Goal: Task Accomplishment & Management: Use online tool/utility

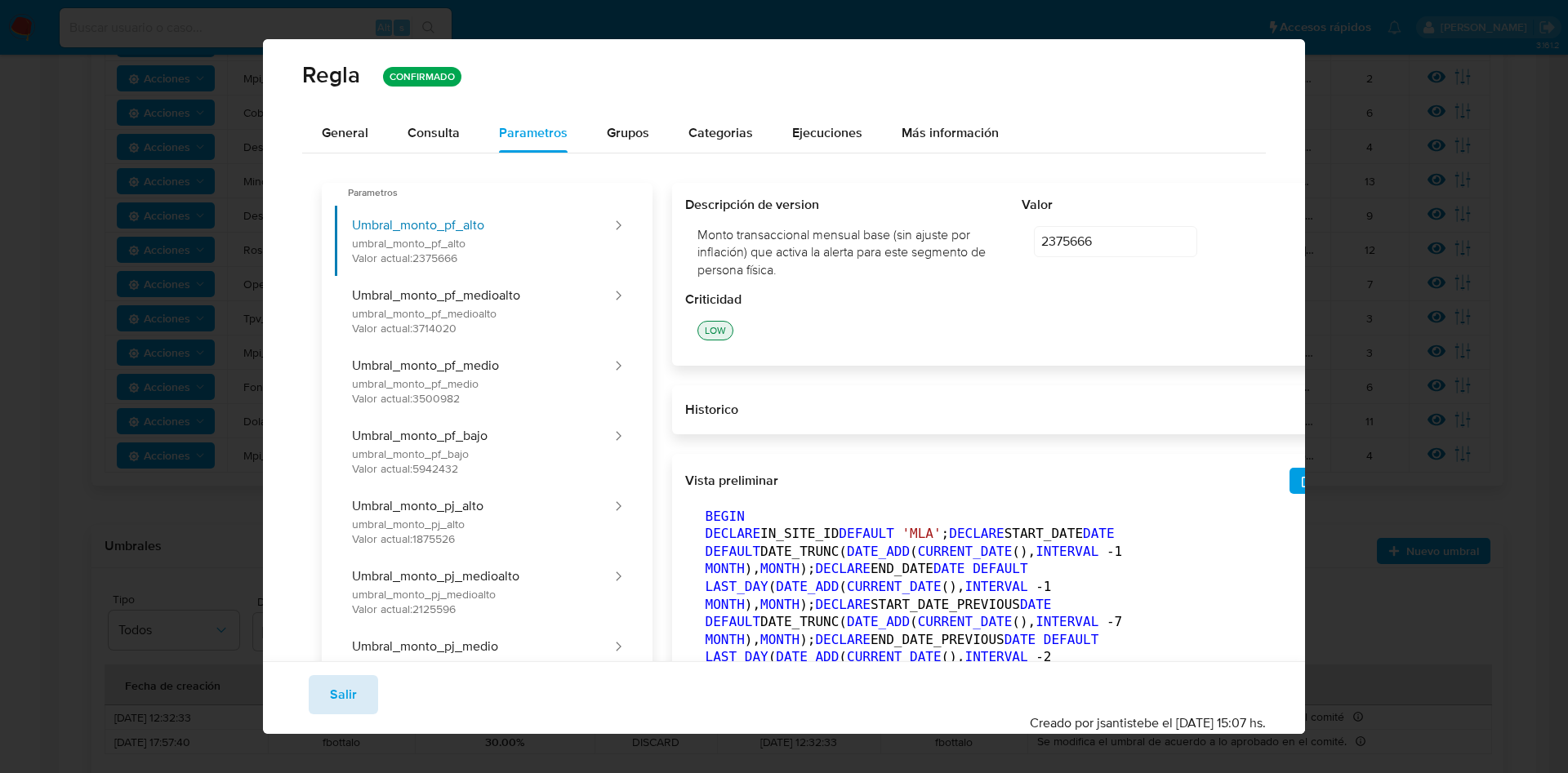
click at [350, 691] on span "Salir" at bounding box center [343, 695] width 27 height 36
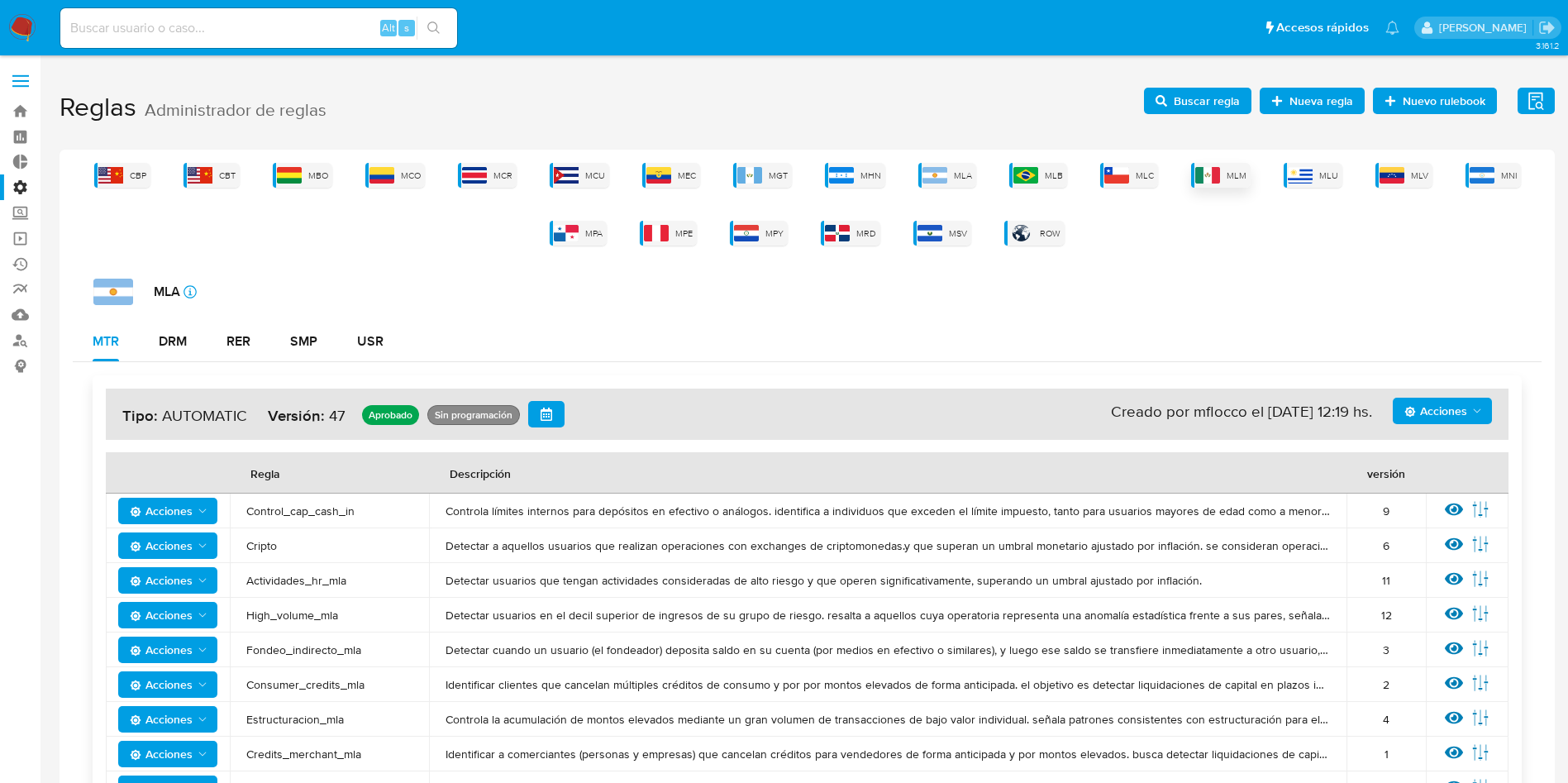
click at [1220, 178] on div "MLM" at bounding box center [1221, 175] width 59 height 25
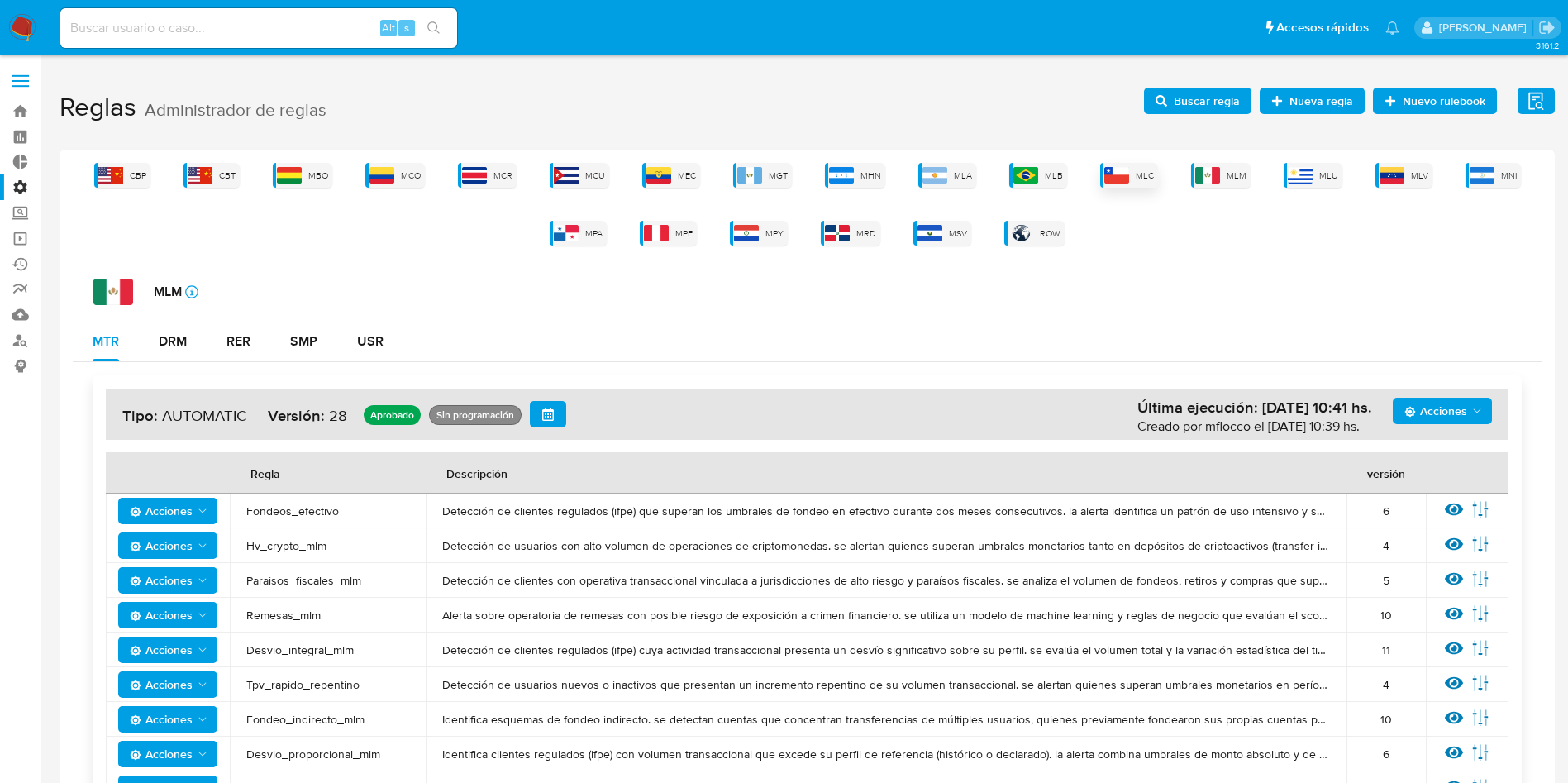
click at [1140, 176] on span "MLC" at bounding box center [1144, 175] width 18 height 12
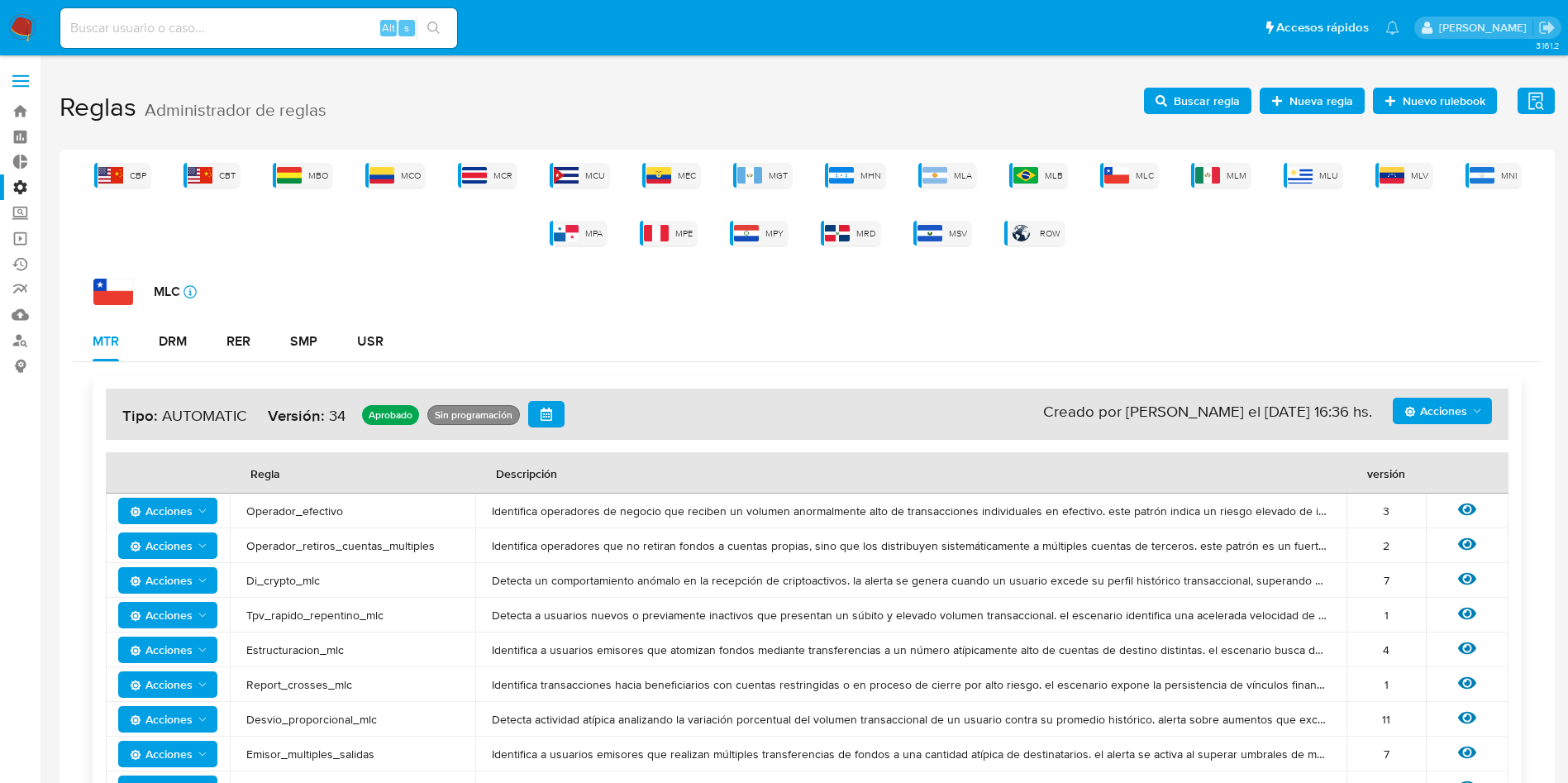
click at [1183, 95] on span "Buscar regla" at bounding box center [1206, 101] width 66 height 27
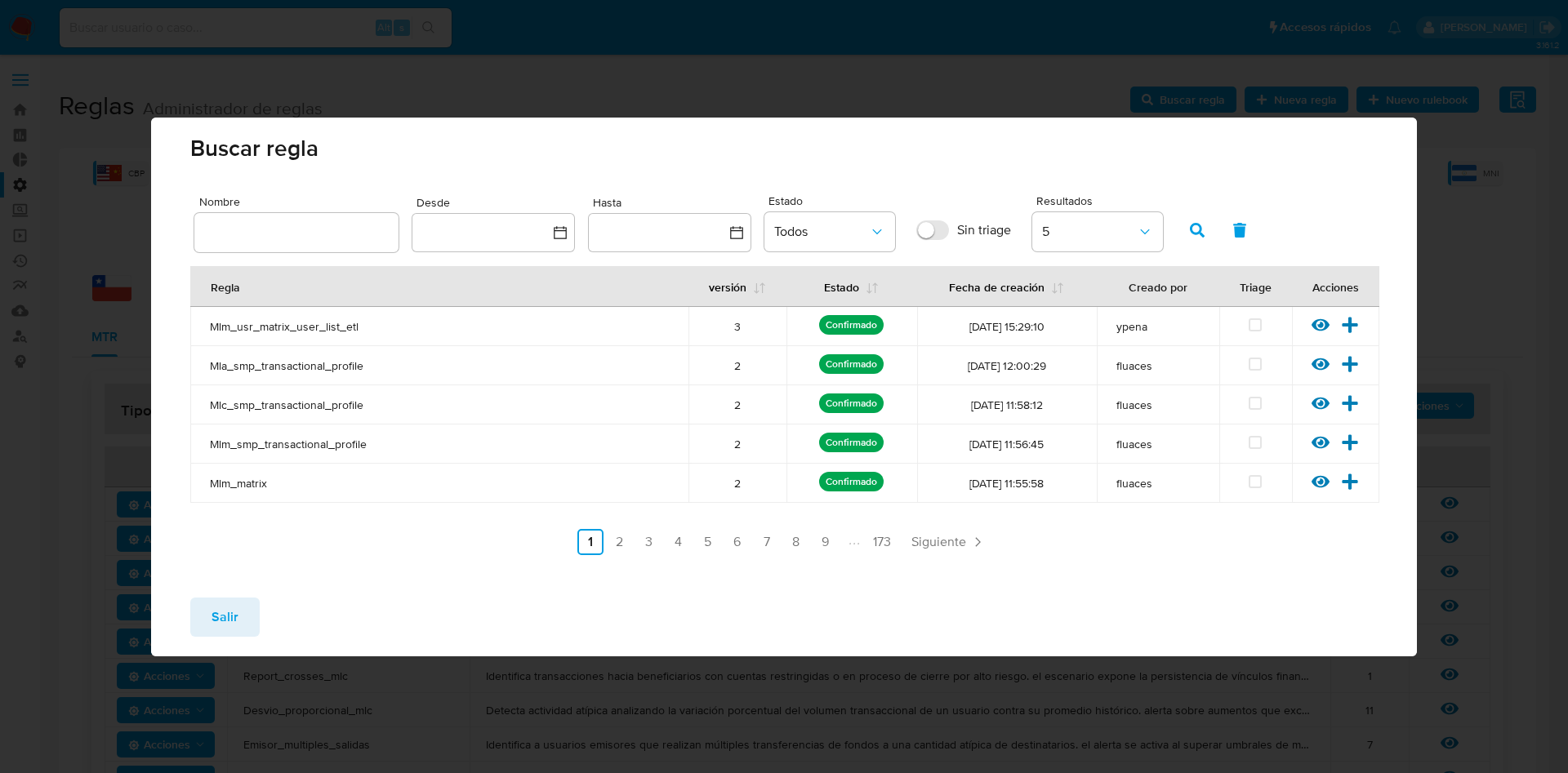
click at [289, 242] on input "text" at bounding box center [297, 232] width 204 height 21
click at [1193, 239] on span "button" at bounding box center [1198, 230] width 15 height 27
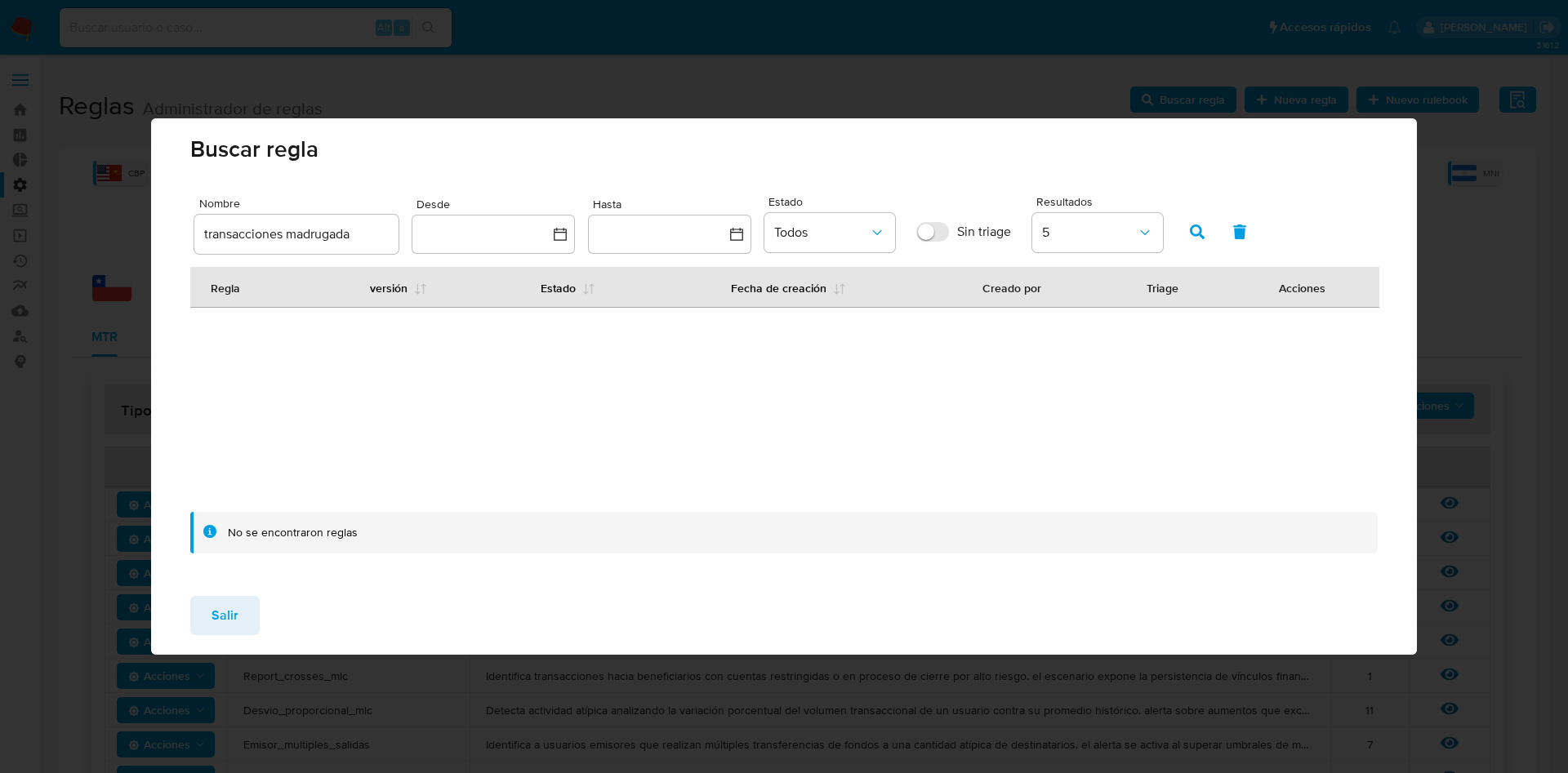
click at [375, 231] on input "transacciones madrugada" at bounding box center [297, 234] width 204 height 21
click at [285, 235] on input "transacciones madrugada" at bounding box center [297, 234] width 204 height 21
type input "transacciones_madrugada"
click at [1195, 221] on span "button" at bounding box center [1198, 232] width 15 height 27
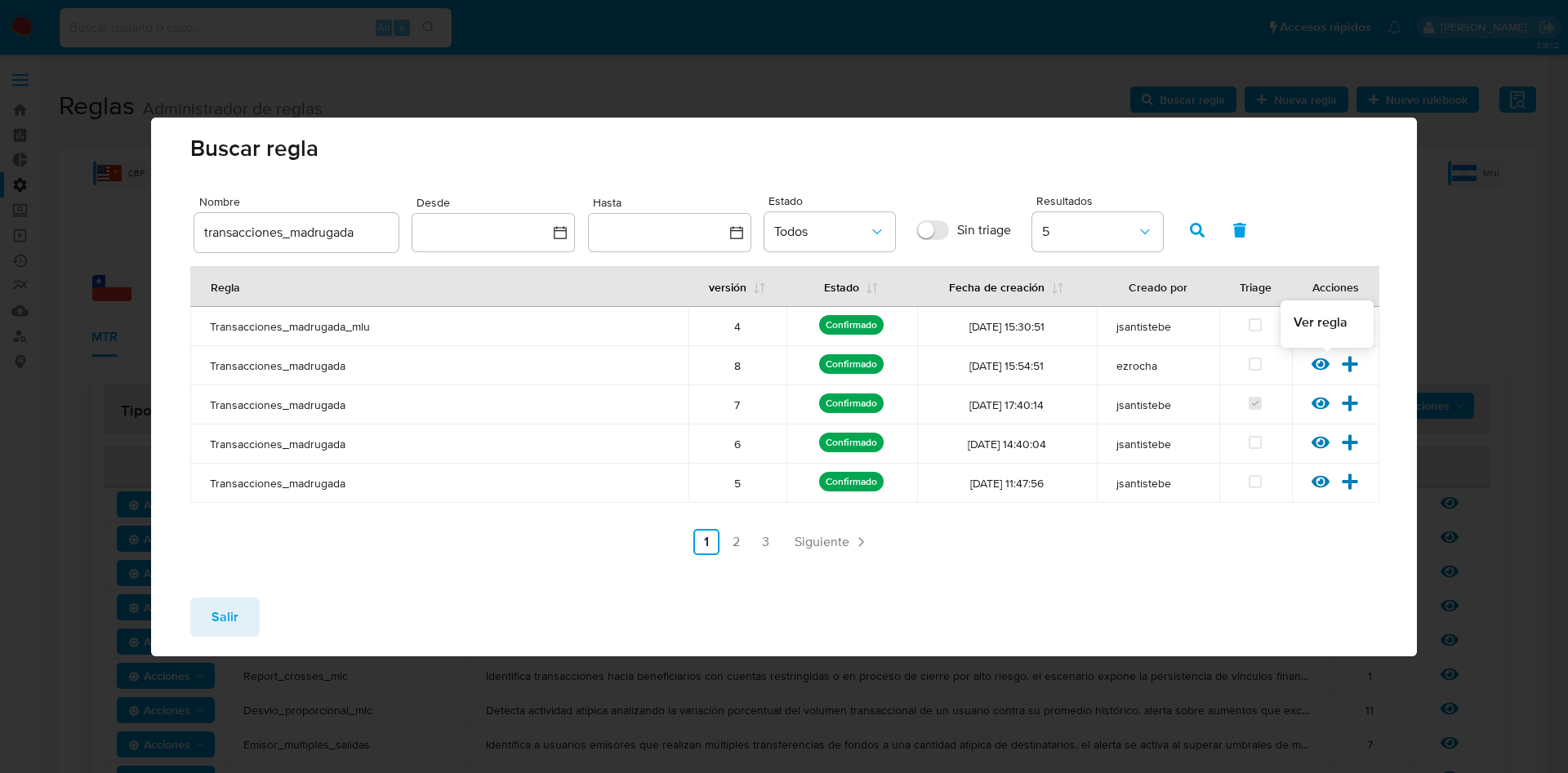
click at [1315, 360] on icon at bounding box center [1320, 363] width 18 height 12
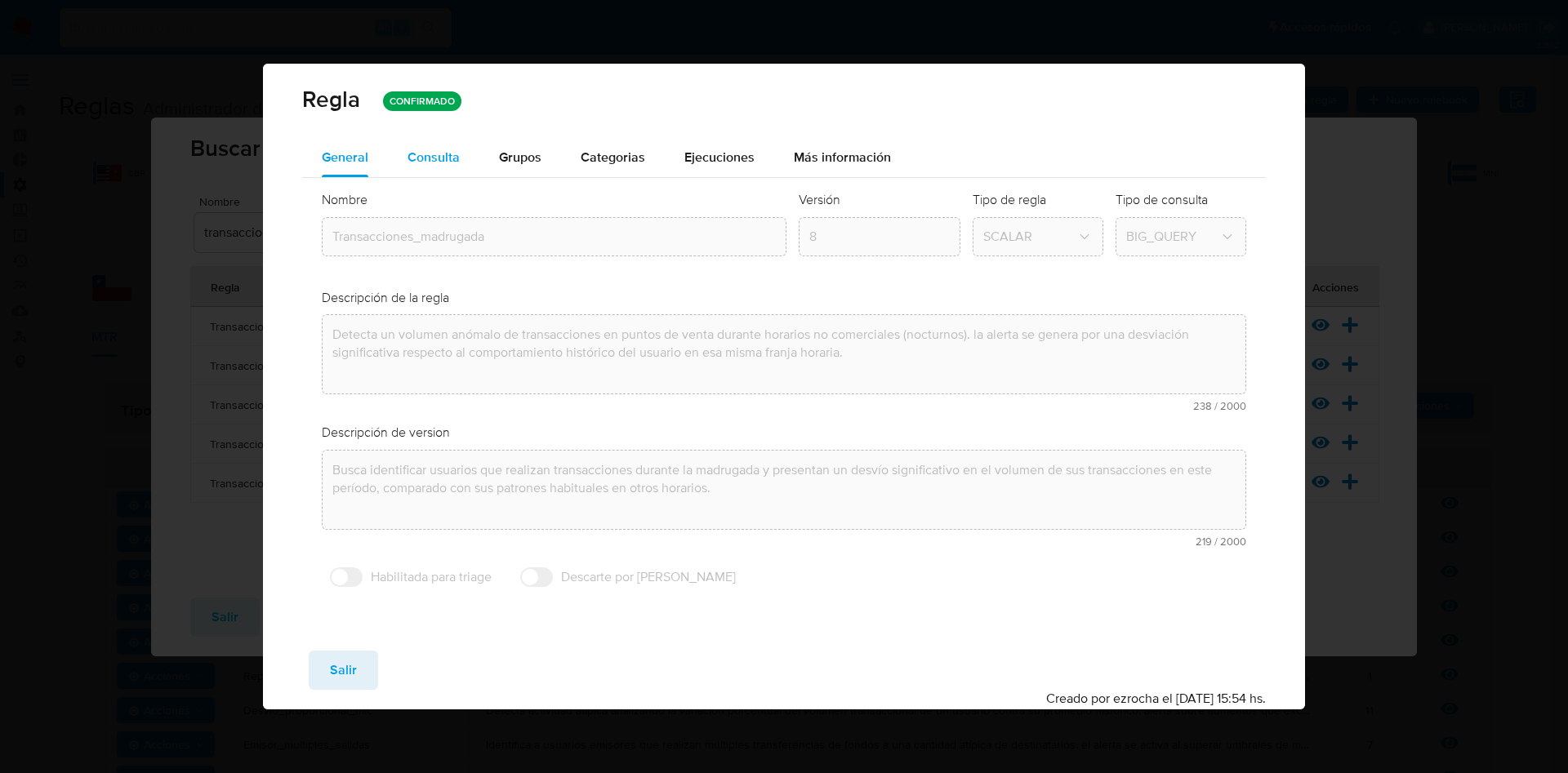
click at [440, 147] on span "Consulta" at bounding box center [433, 157] width 52 height 19
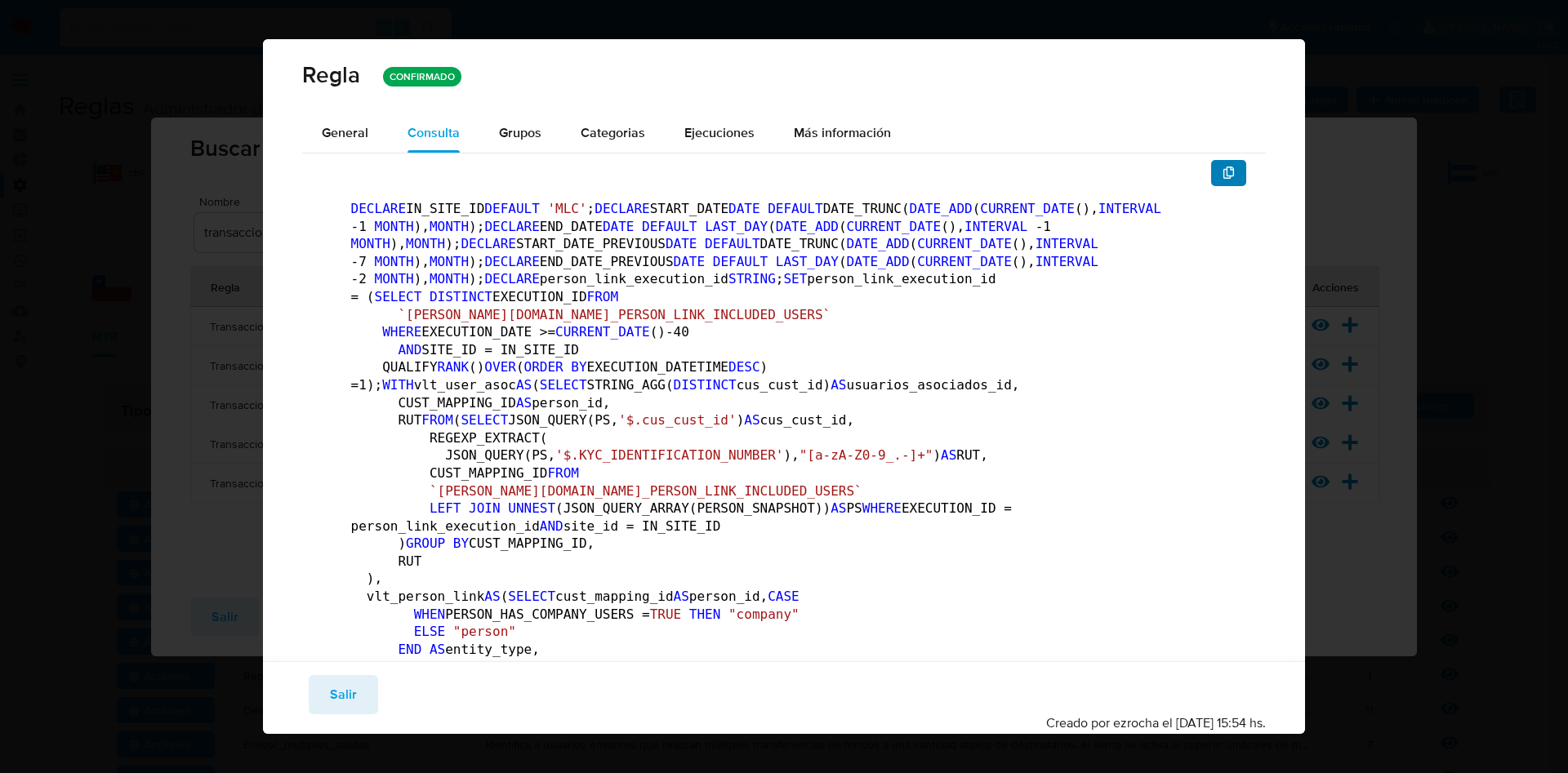
click at [1222, 171] on icon "button" at bounding box center [1229, 173] width 13 height 13
click at [373, 676] on div "Guardar Salir Simular Confirmar" at bounding box center [784, 695] width 964 height 39
drag, startPoint x: 344, startPoint y: 686, endPoint x: 332, endPoint y: 685, distance: 12.0
click at [342, 686] on span "Salir" at bounding box center [343, 695] width 27 height 36
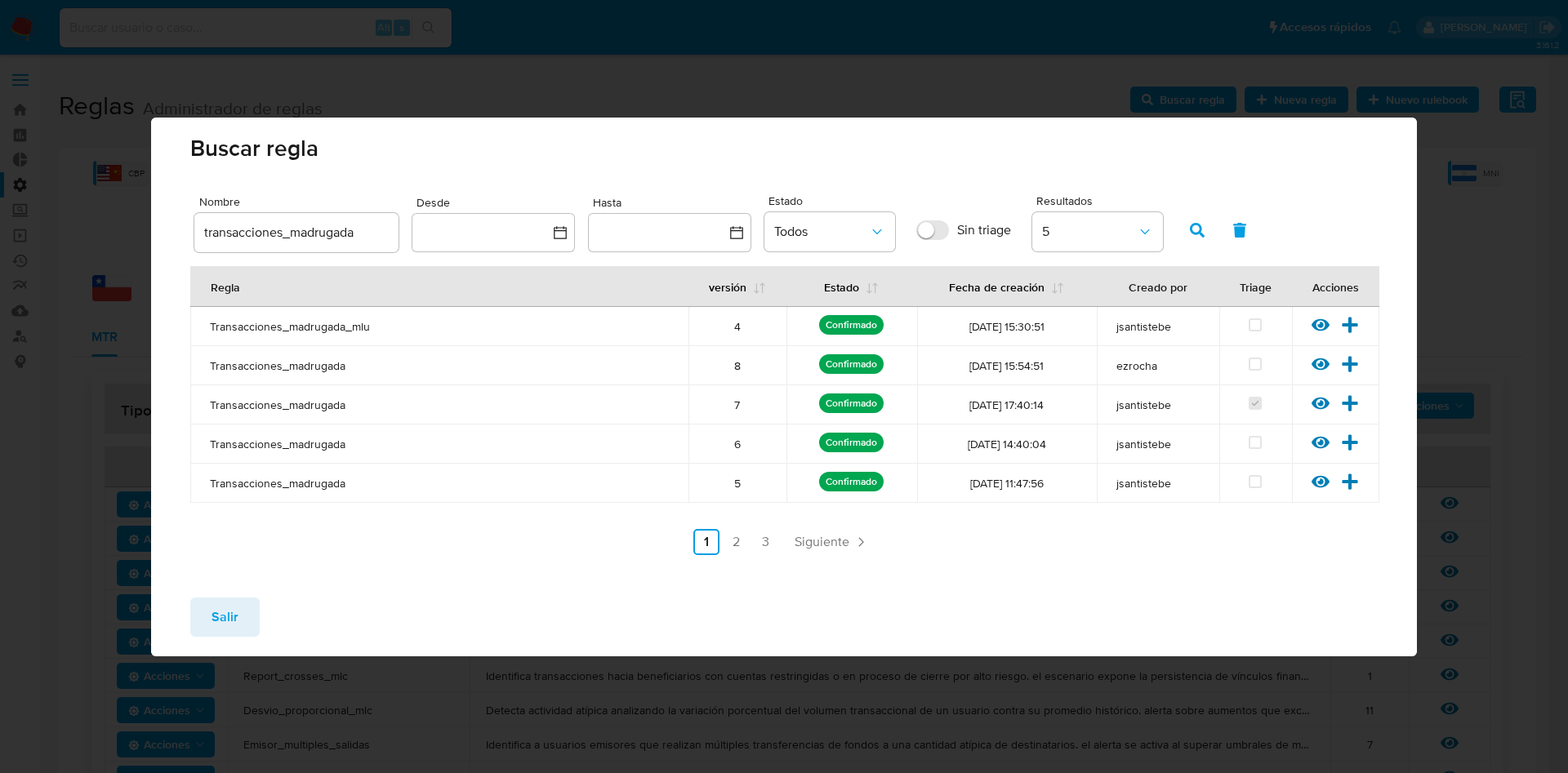
click at [189, 616] on div "Salir" at bounding box center [784, 621] width 1266 height 72
click at [209, 638] on div "Salir" at bounding box center [784, 621] width 1266 height 72
click at [220, 616] on span "Salir" at bounding box center [225, 617] width 27 height 36
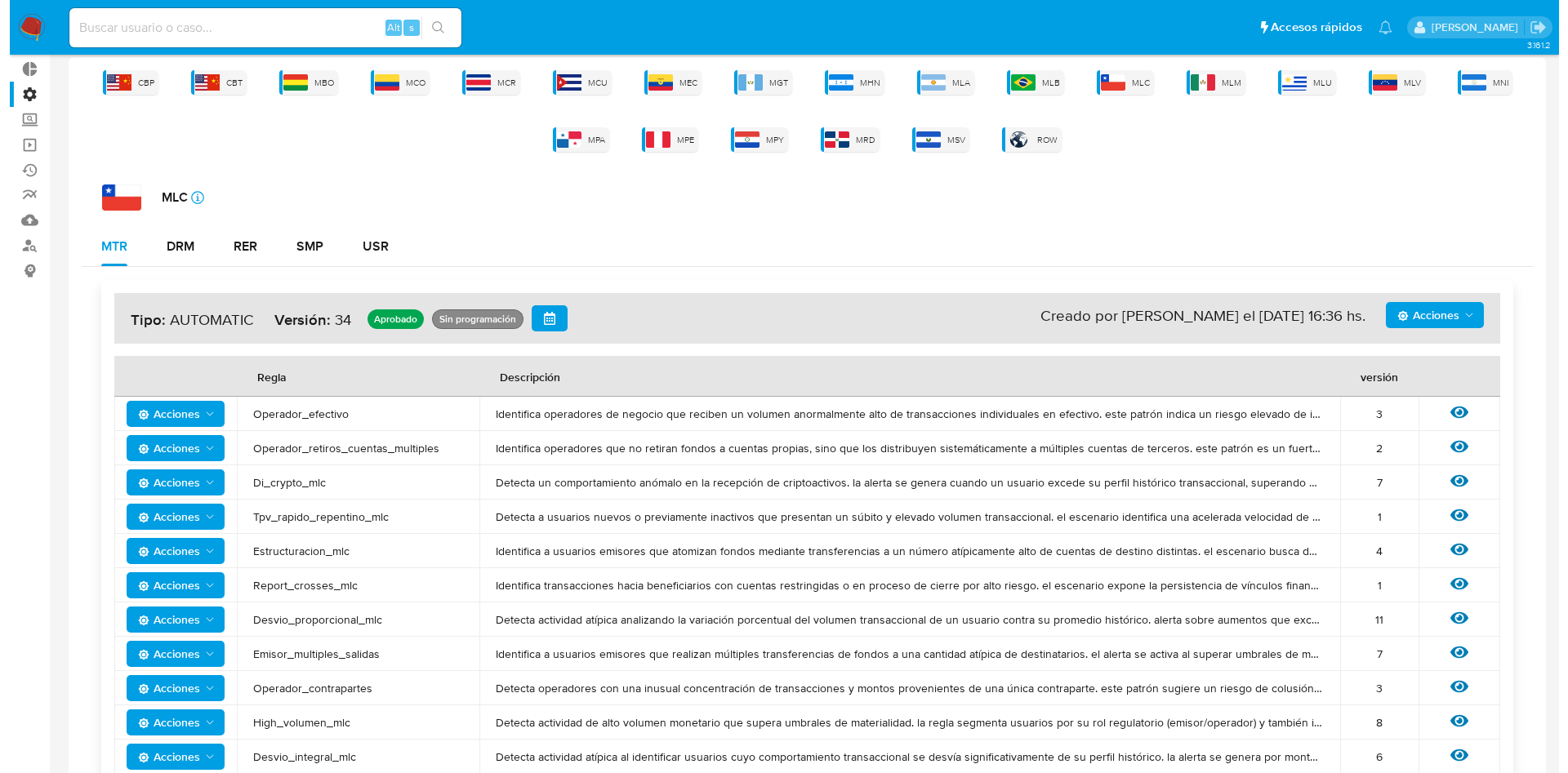
scroll to position [368, 0]
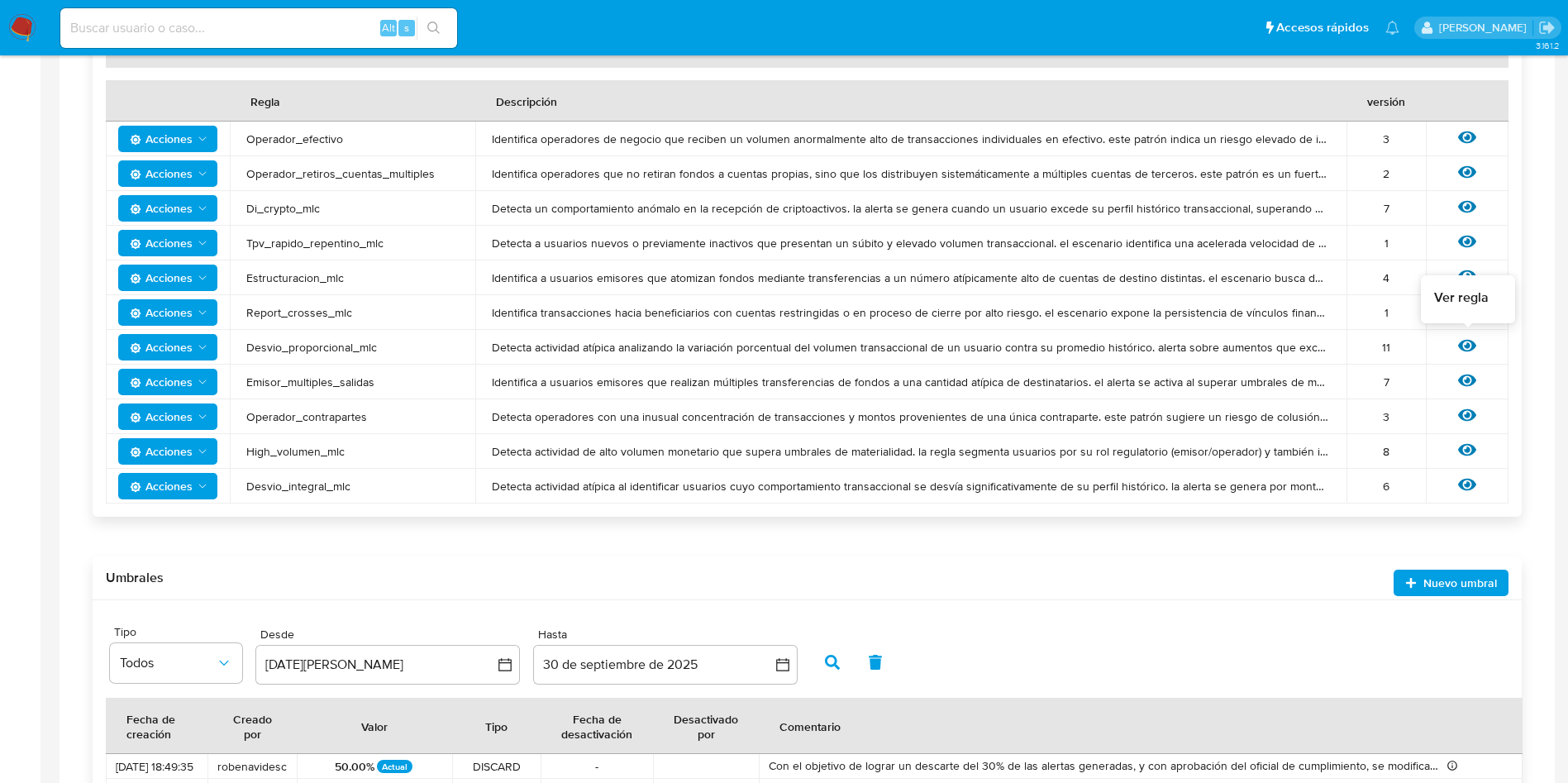
click at [1476, 345] on div "Ver regla" at bounding box center [1468, 347] width 50 height 21
click at [1469, 342] on icon at bounding box center [1467, 346] width 18 height 18
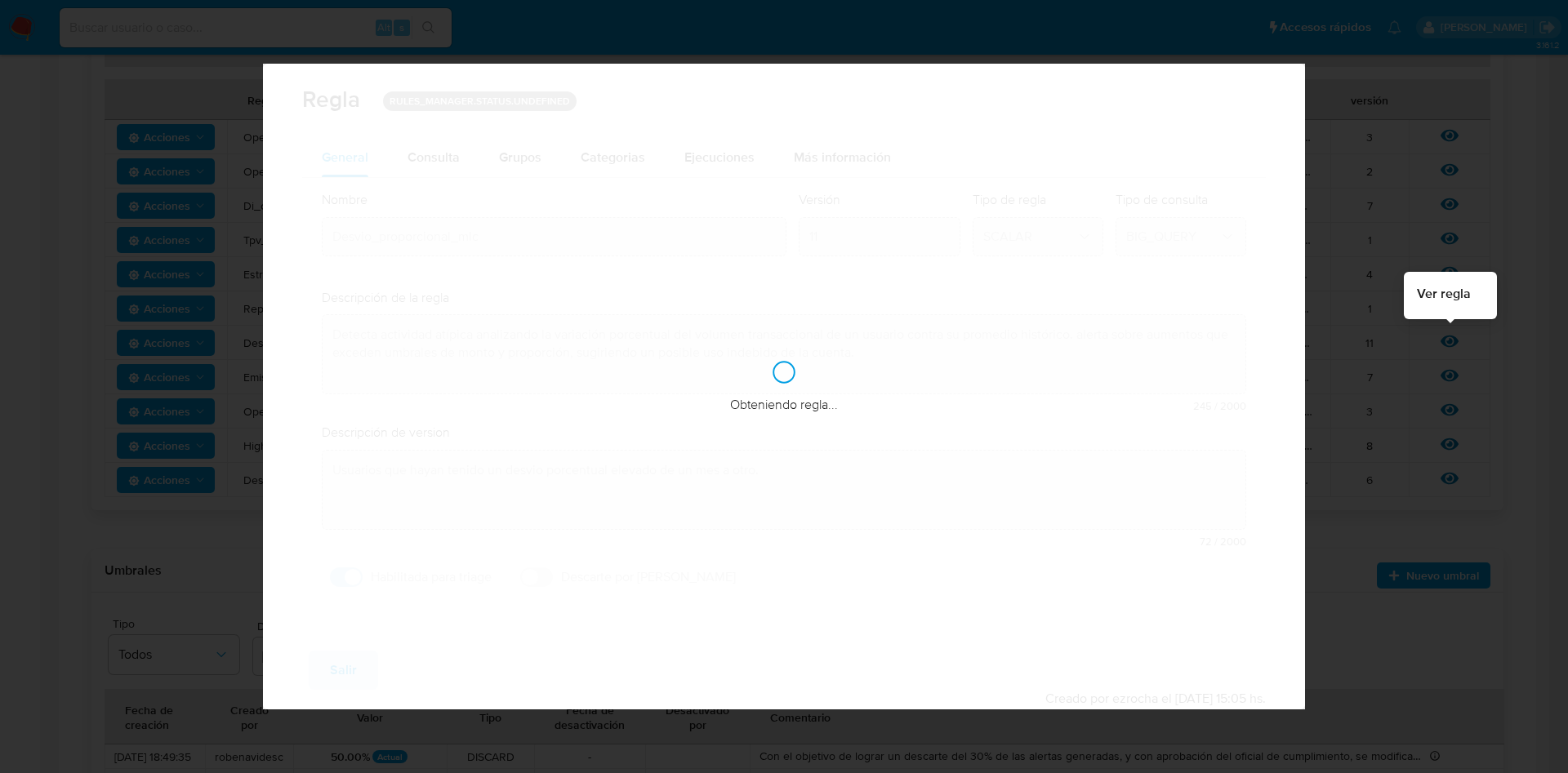
checkbox input "true"
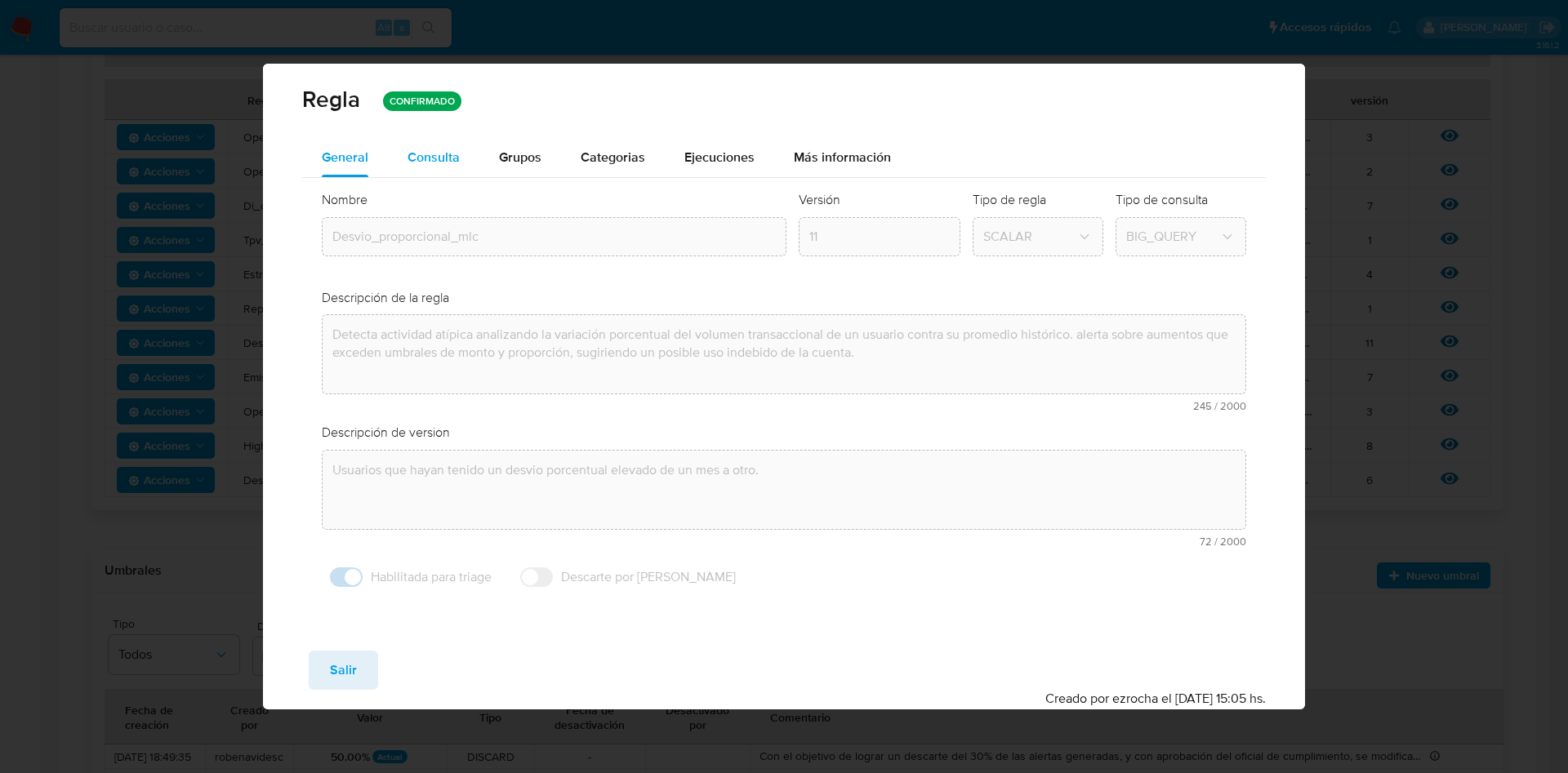
click at [420, 157] on span "Consulta" at bounding box center [433, 157] width 52 height 19
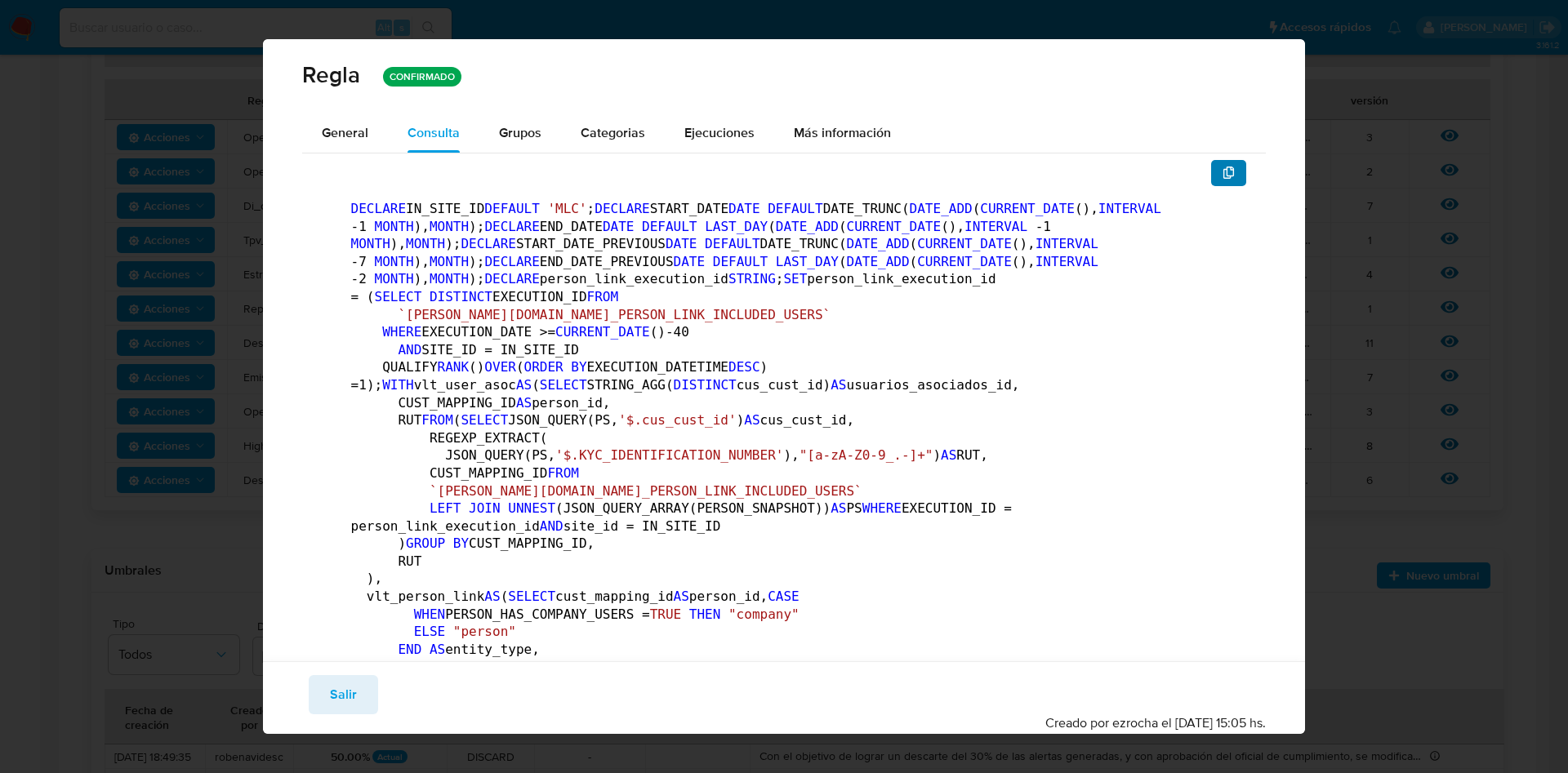
click at [1222, 177] on icon "button" at bounding box center [1229, 173] width 13 height 13
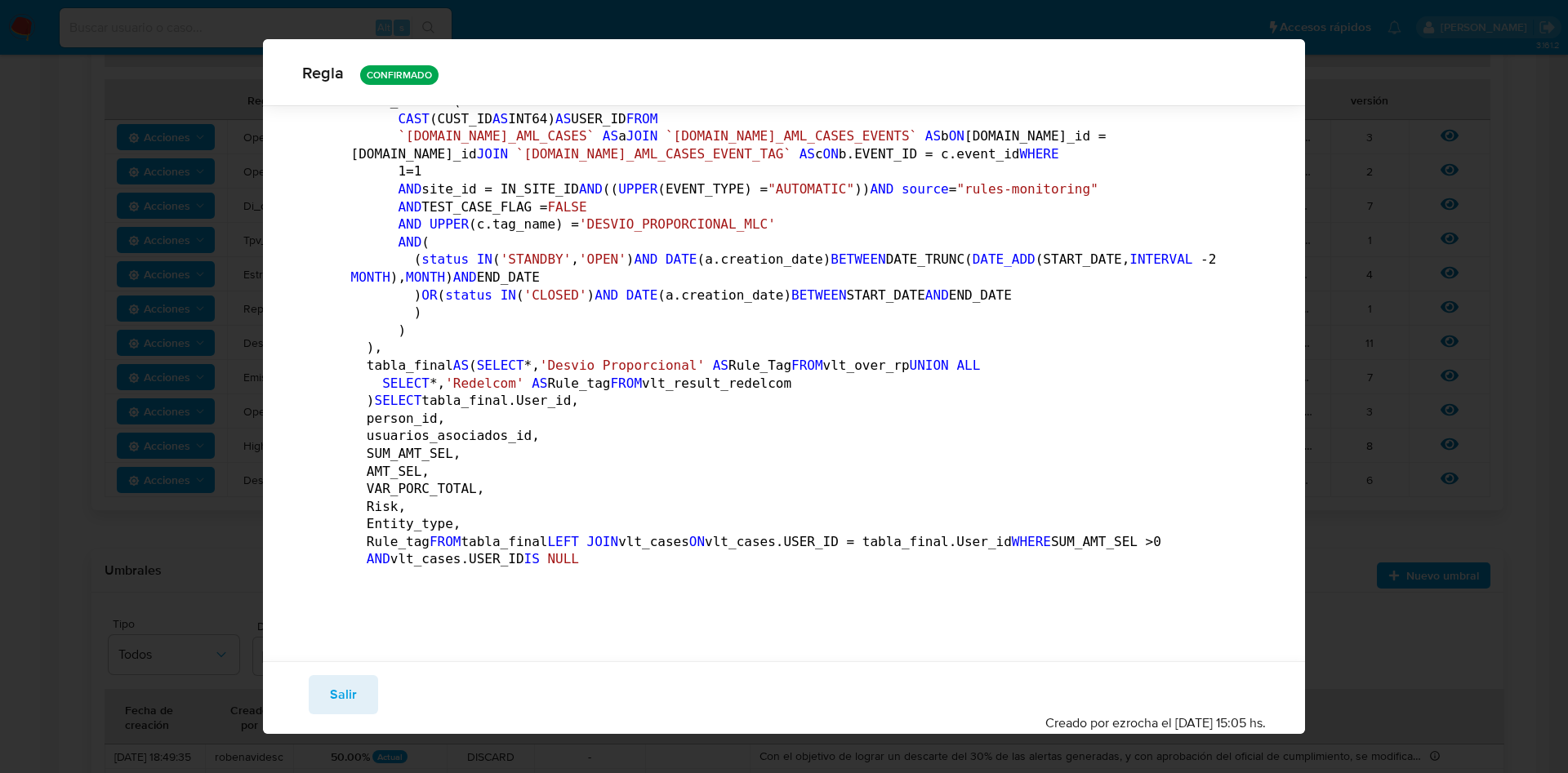
scroll to position [9301, 0]
